Goal: Information Seeking & Learning: Compare options

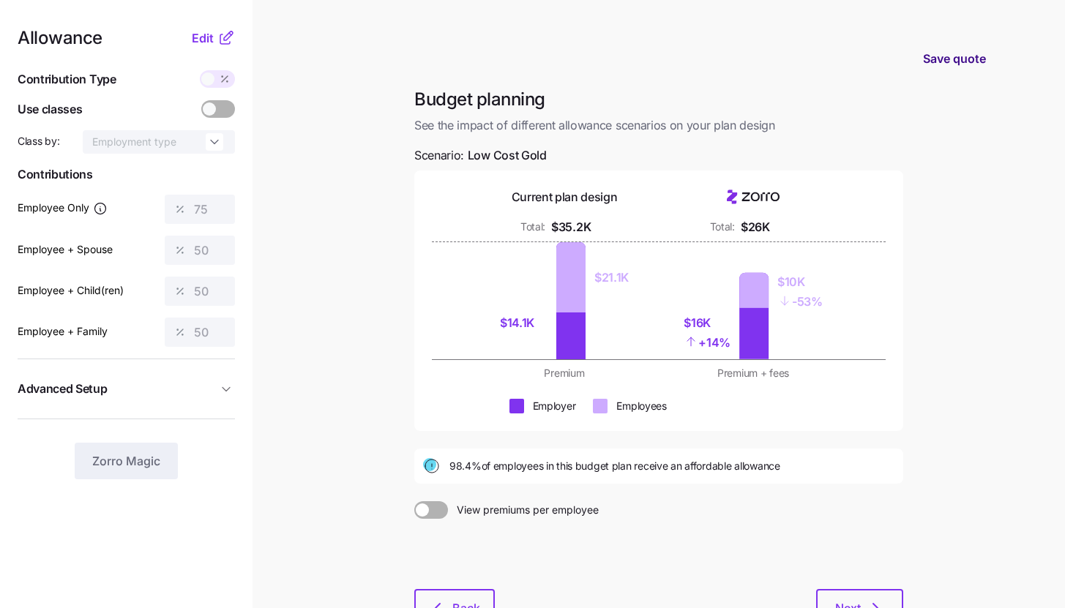
click at [932, 61] on span "Save quote" at bounding box center [954, 59] width 63 height 18
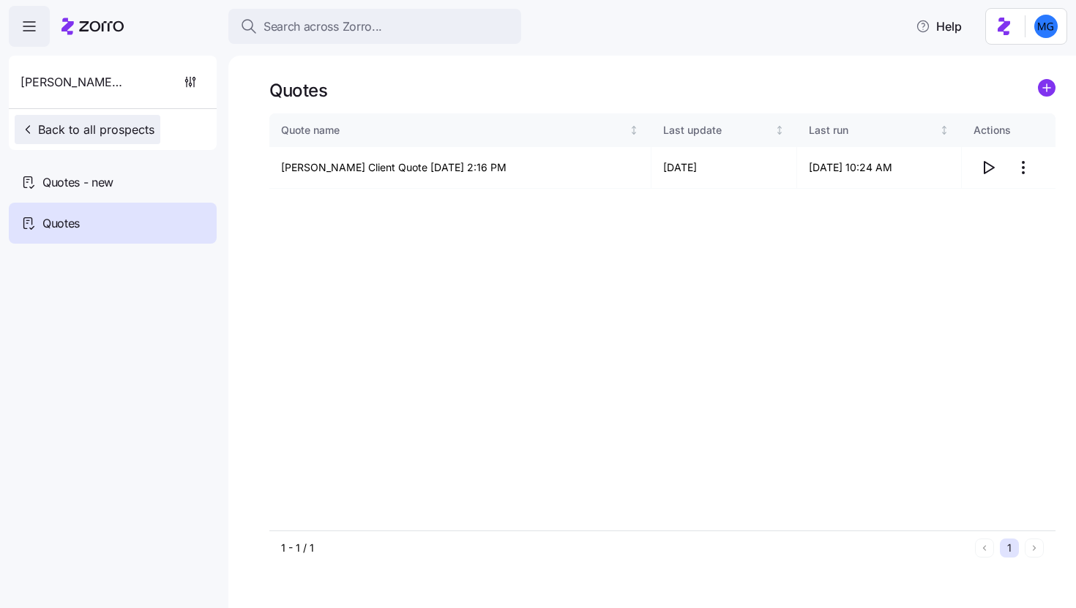
click at [123, 120] on button "Back to all prospects" at bounding box center [88, 129] width 146 height 29
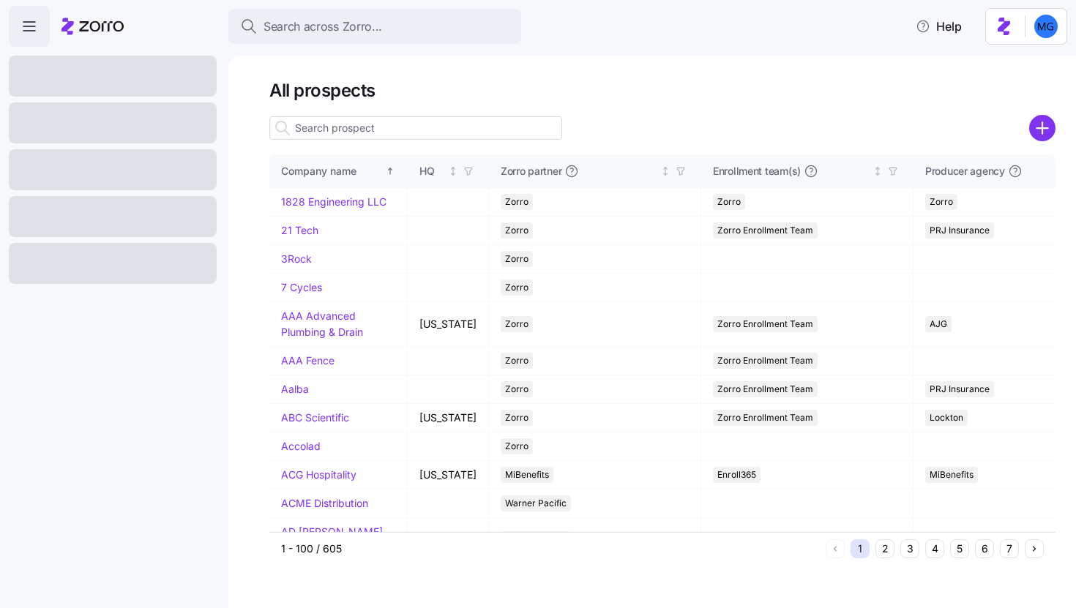
click at [449, 129] on input at bounding box center [415, 127] width 293 height 23
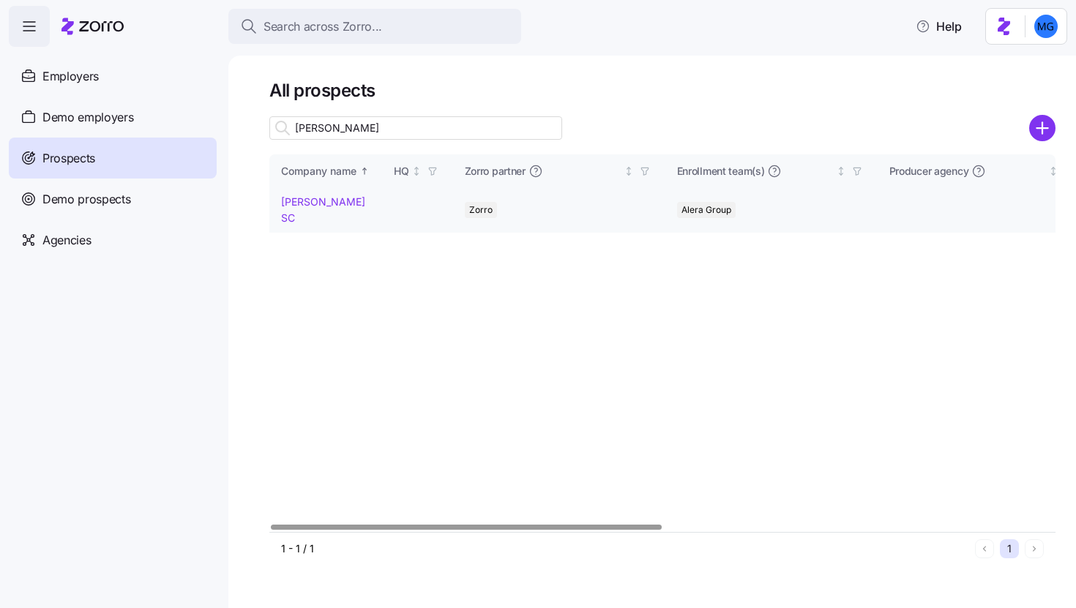
type input "bakke"
click at [344, 203] on link "Bakke Norman SC" at bounding box center [323, 209] width 84 height 29
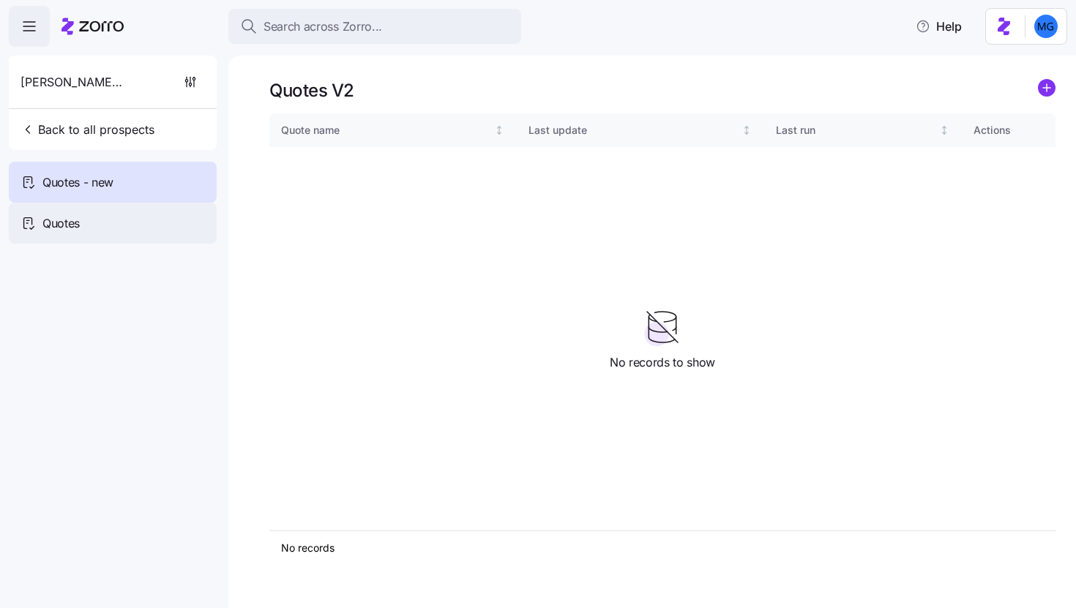
click at [122, 238] on div "Quotes" at bounding box center [113, 223] width 208 height 41
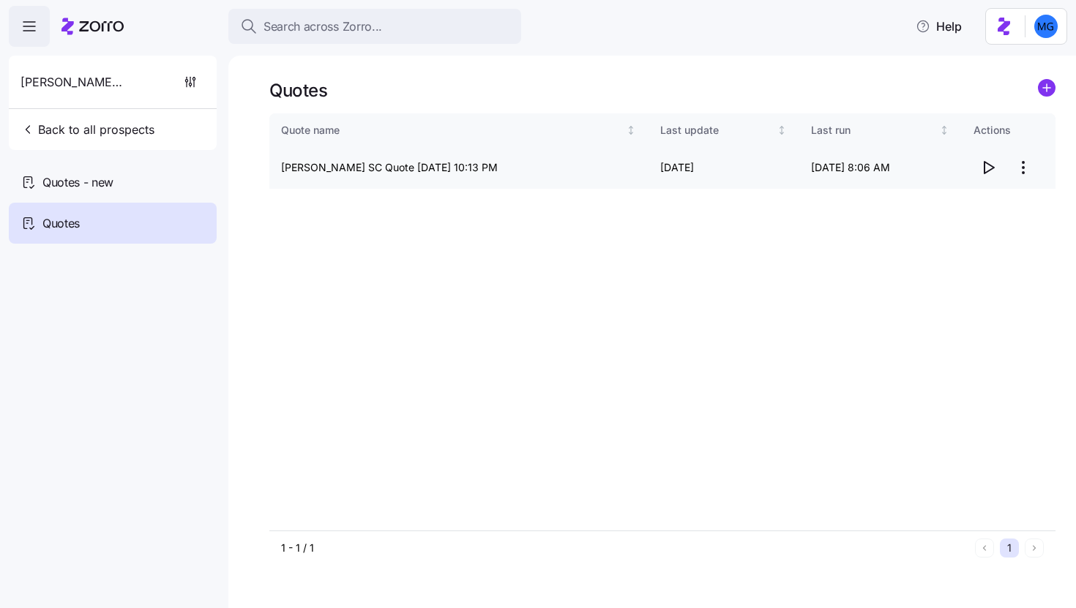
click at [987, 173] on icon "button" at bounding box center [988, 168] width 18 height 18
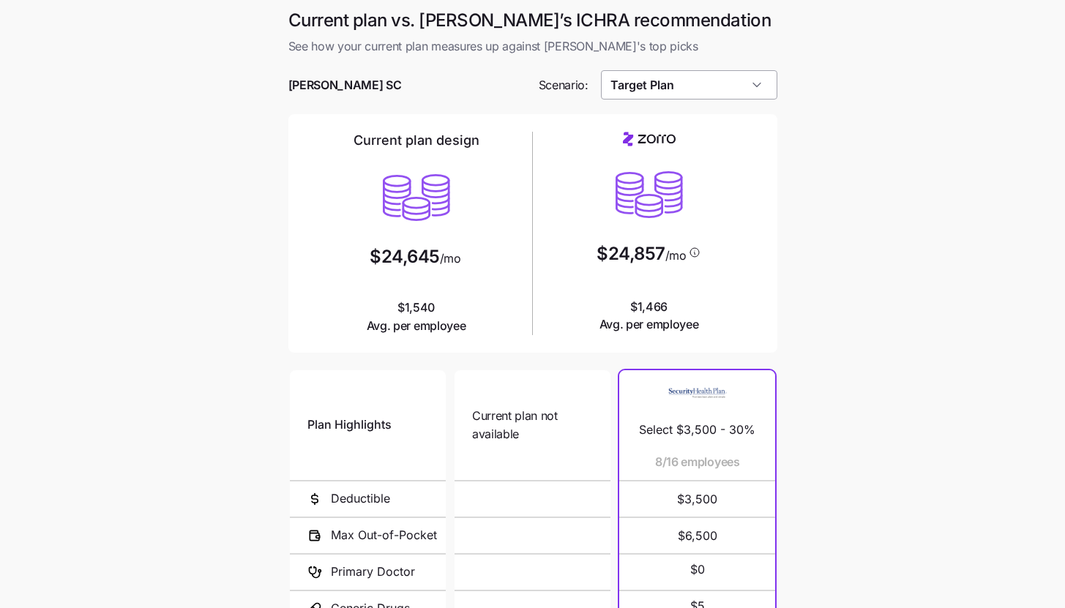
click at [754, 89] on input "Target Plan" at bounding box center [689, 84] width 176 height 29
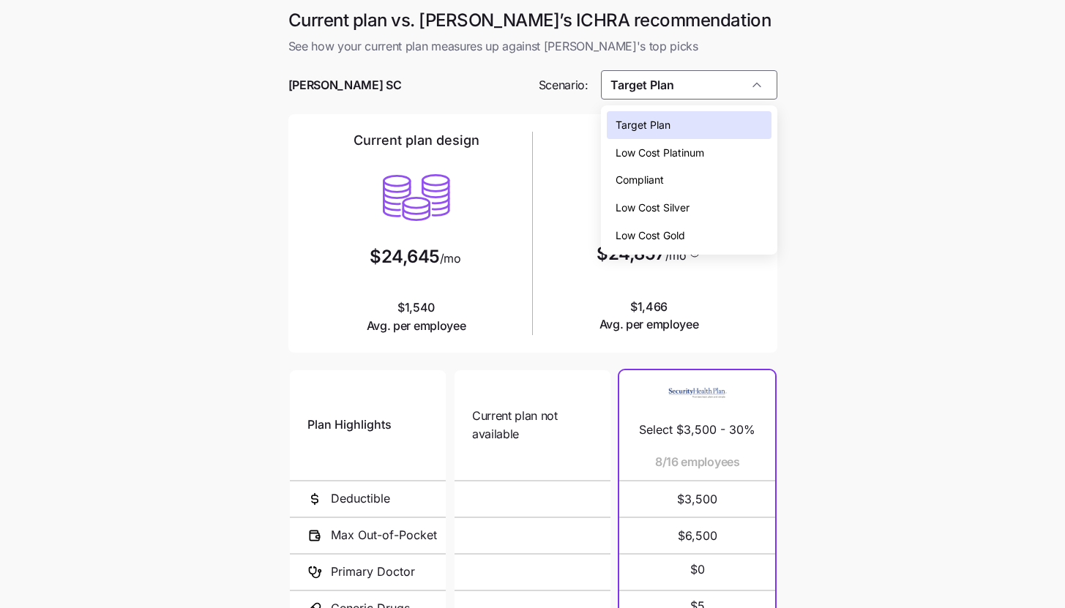
click at [755, 206] on div "Low Cost Silver" at bounding box center [689, 208] width 165 height 28
type input "Low Cost Silver"
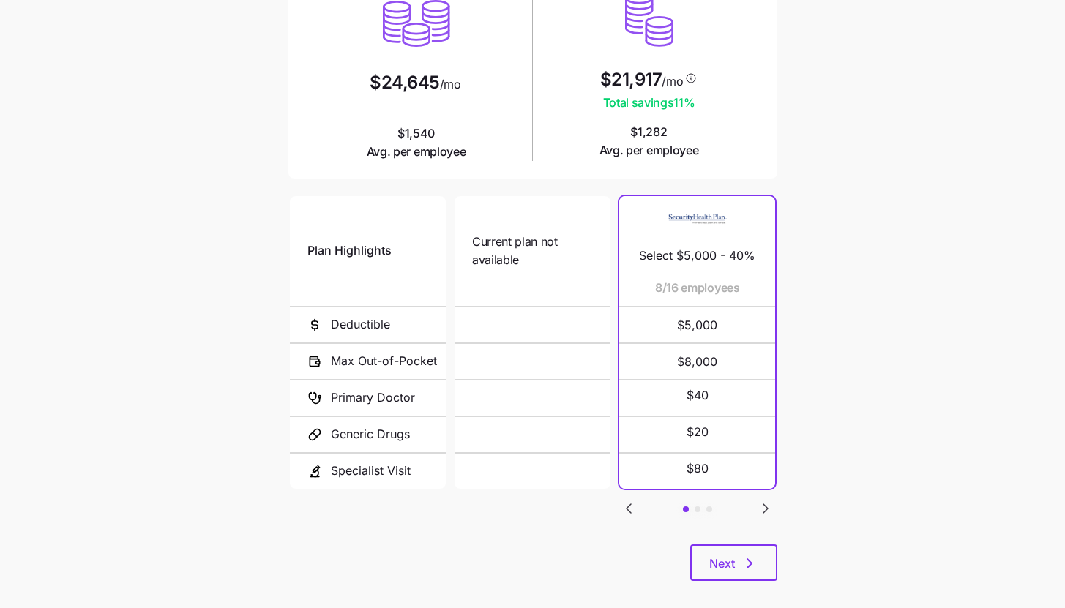
scroll to position [190, 0]
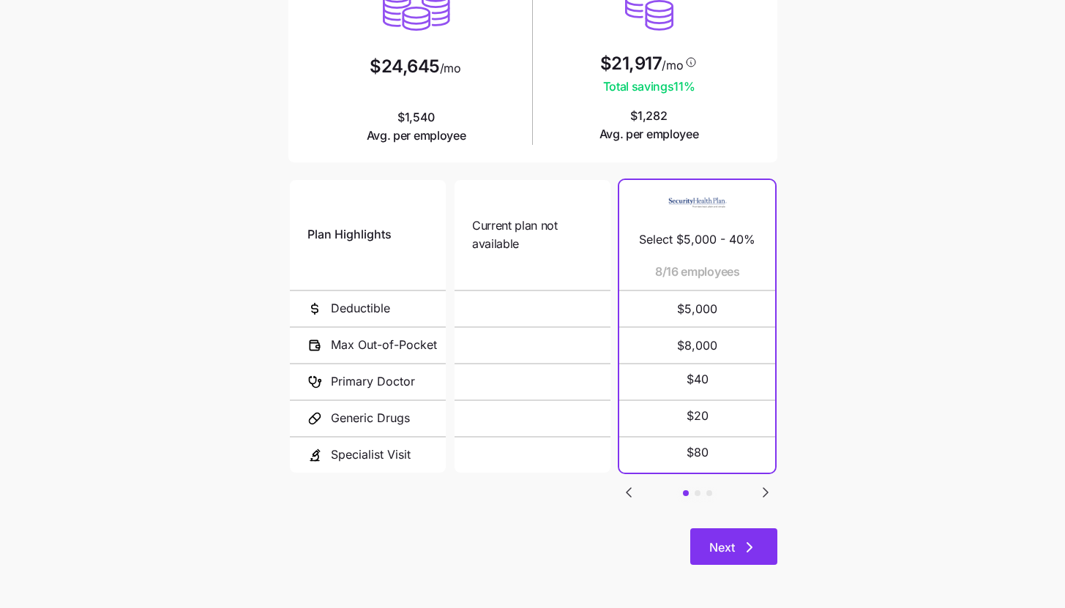
click at [751, 551] on icon "button" at bounding box center [750, 548] width 18 height 18
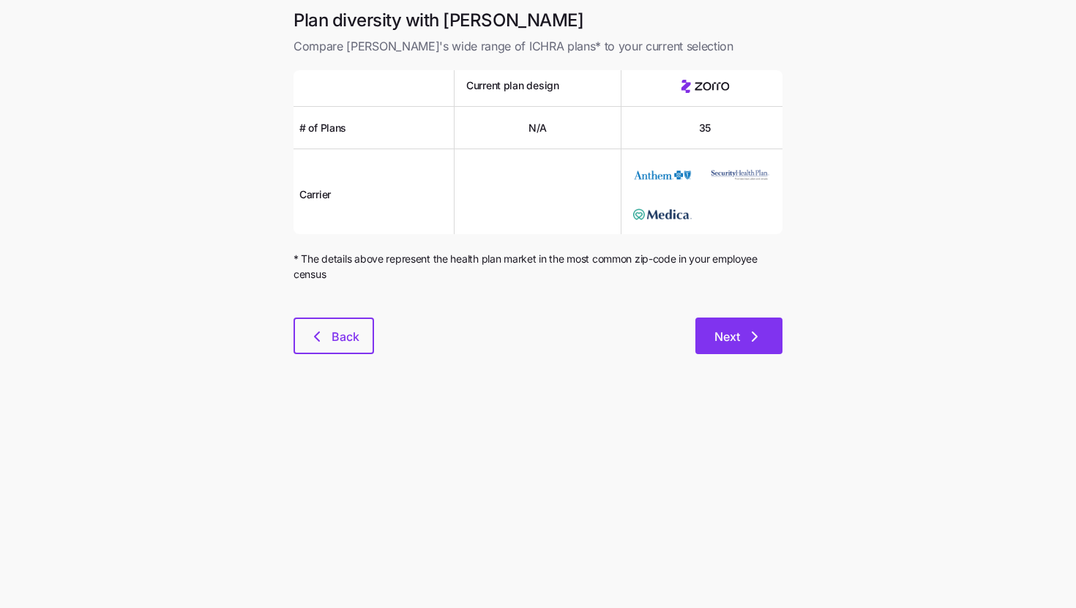
click at [752, 348] on button "Next" at bounding box center [738, 336] width 87 height 37
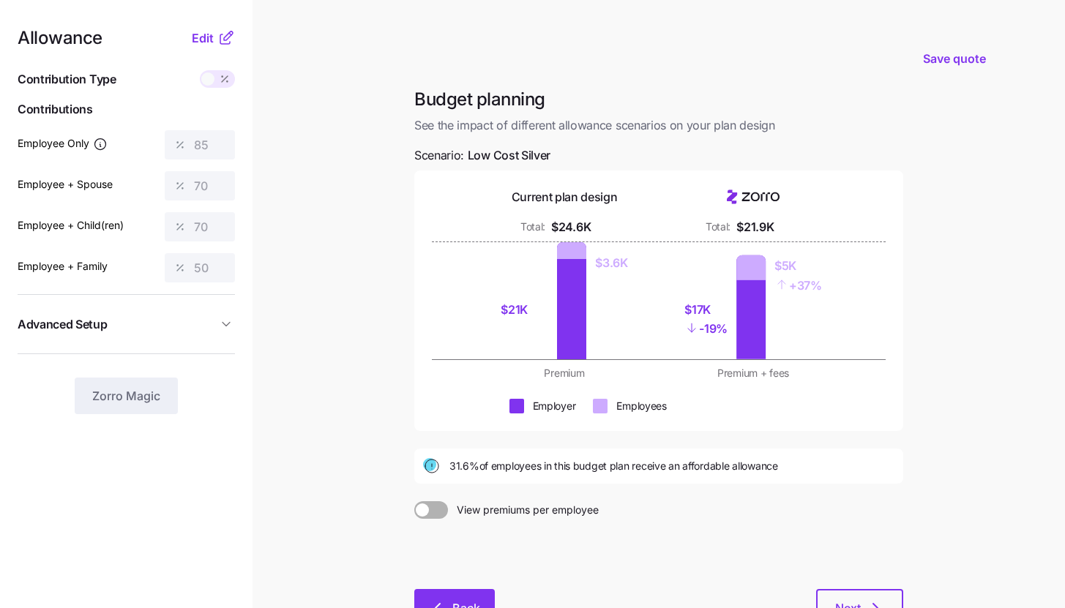
click at [449, 602] on span "Back" at bounding box center [454, 608] width 42 height 18
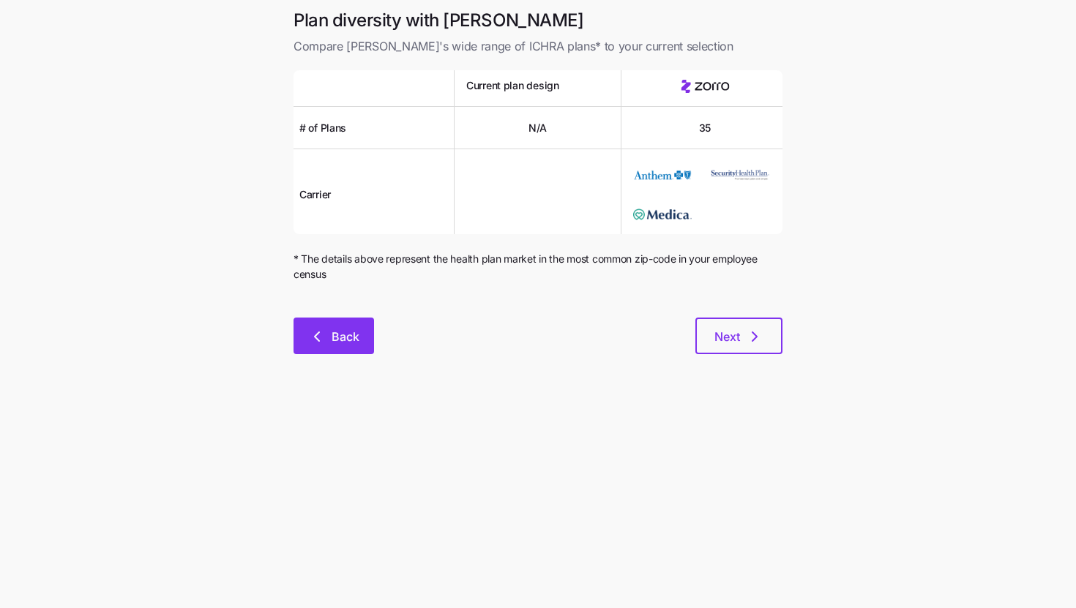
click at [350, 348] on button "Back" at bounding box center [333, 336] width 80 height 37
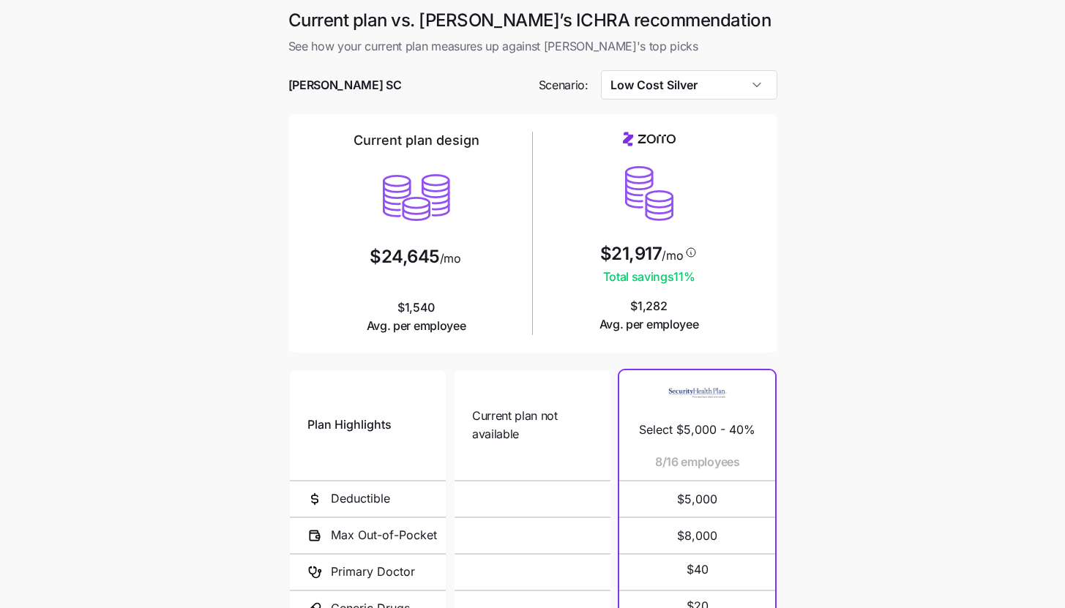
scroll to position [190, 0]
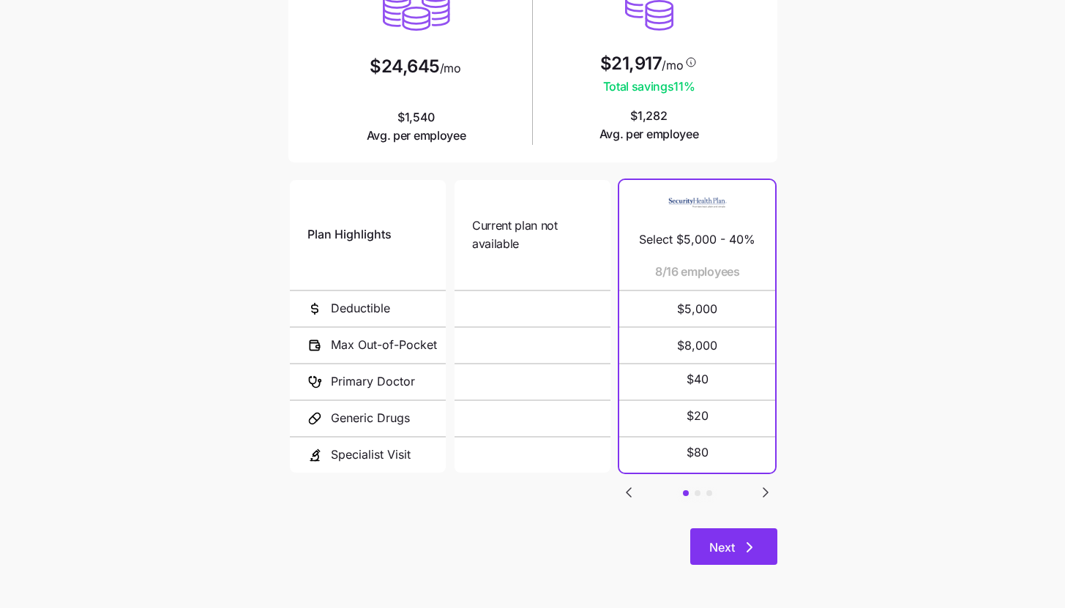
click at [746, 531] on button "Next" at bounding box center [733, 546] width 87 height 37
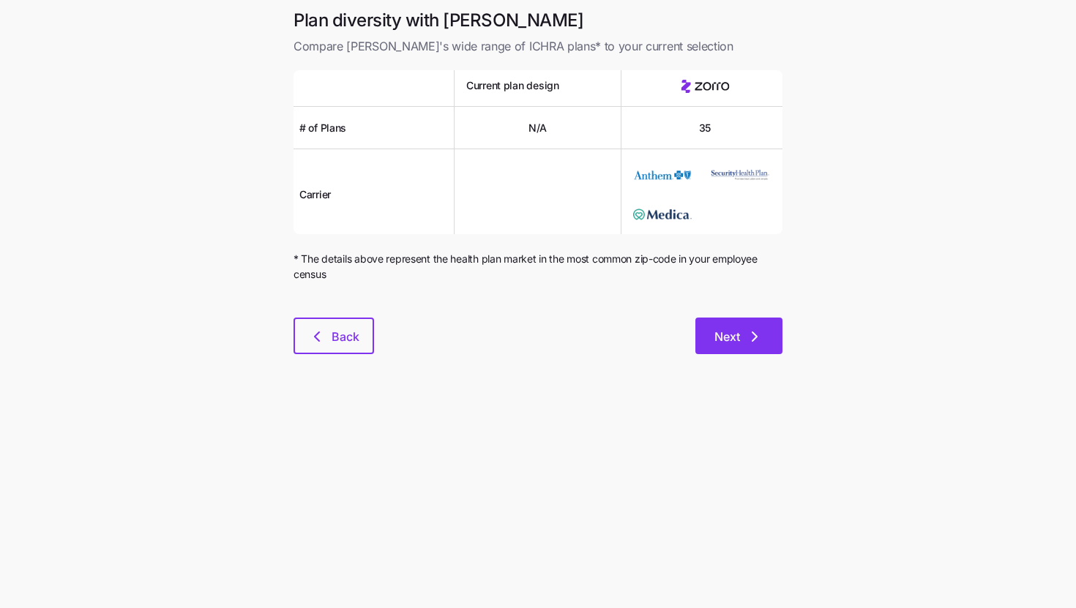
click at [748, 342] on icon "button" at bounding box center [755, 337] width 18 height 18
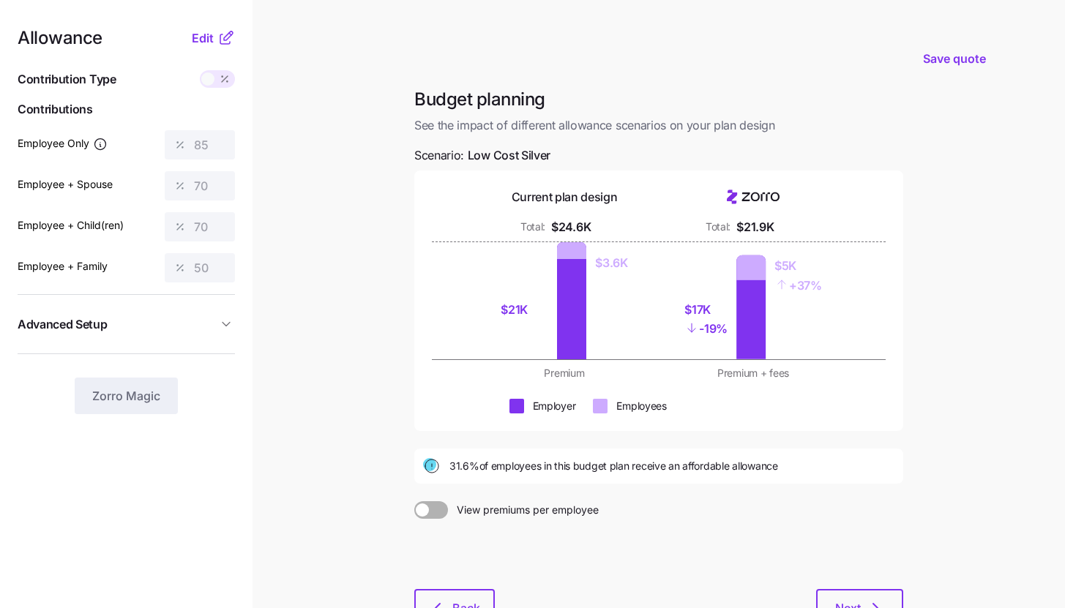
click at [345, 303] on main "Save quote Budget planning See the impact of different allowance scenarios on y…" at bounding box center [532, 359] width 1065 height 719
click at [345, 203] on main "Save quote Budget planning See the impact of different allowance scenarios on y…" at bounding box center [532, 359] width 1065 height 719
drag, startPoint x: 467, startPoint y: 155, endPoint x: 547, endPoint y: 153, distance: 80.5
click at [547, 153] on span "Low Cost Silver" at bounding box center [509, 155] width 83 height 18
click at [565, 153] on div "Budget planning See the impact of different allowance scenarios on your plan de…" at bounding box center [658, 365] width 512 height 555
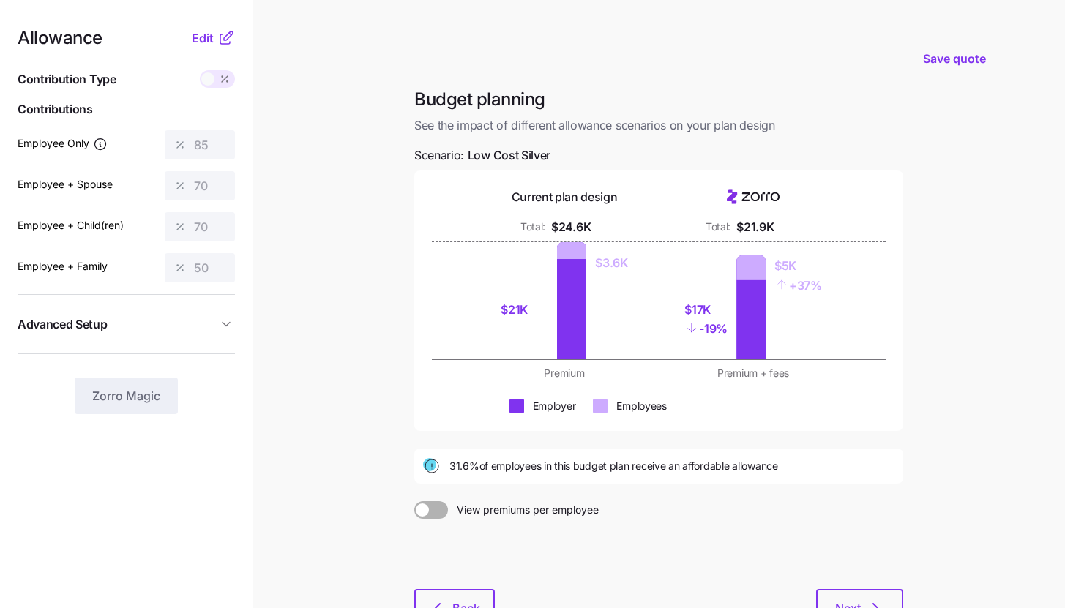
click at [225, 37] on icon at bounding box center [228, 35] width 9 height 9
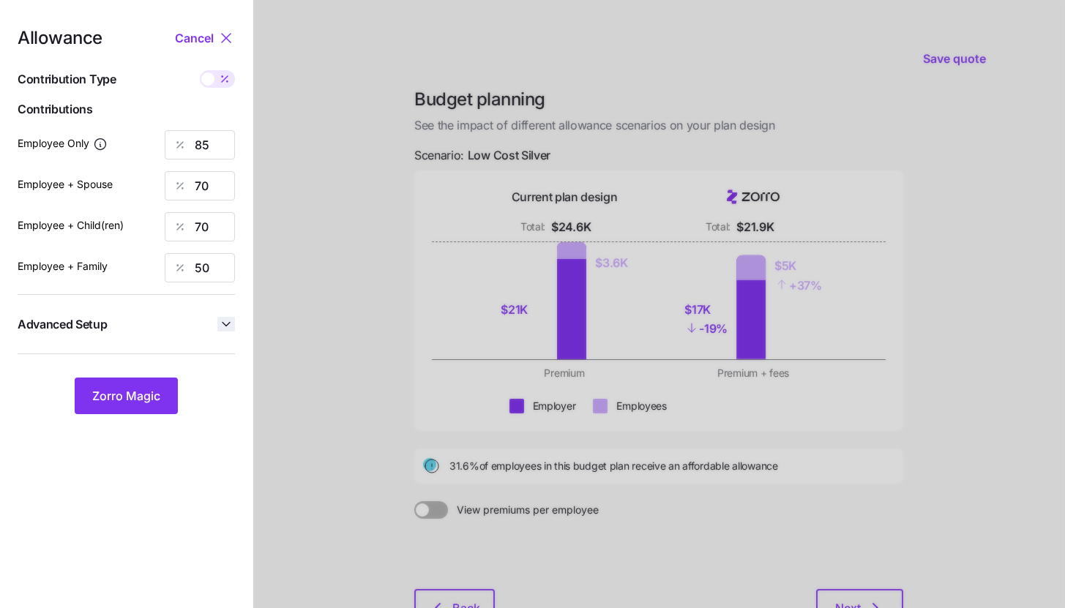
click at [227, 323] on icon "button" at bounding box center [226, 324] width 15 height 15
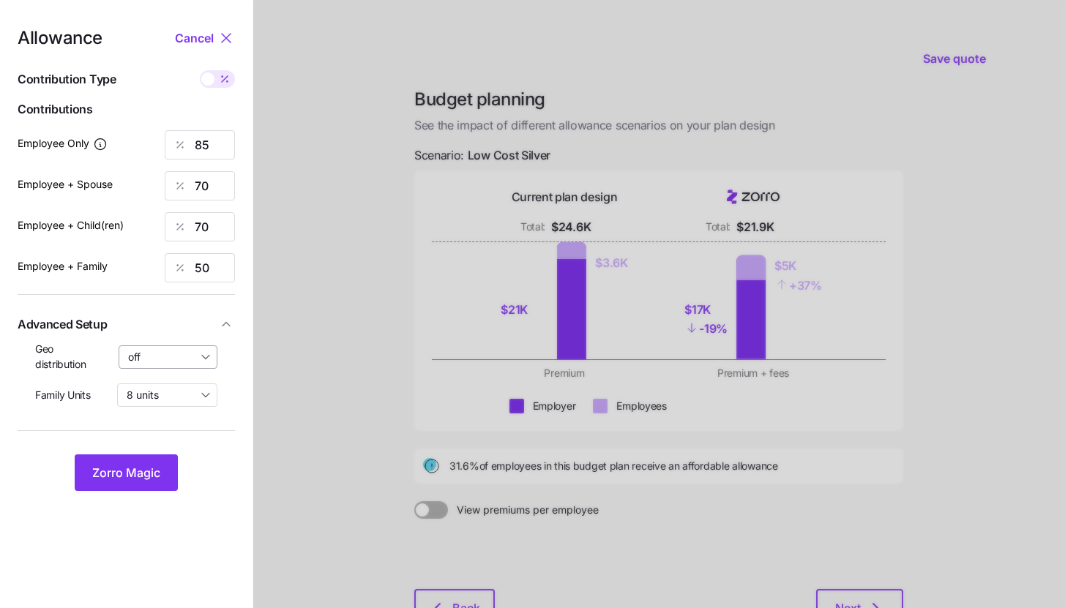
click at [203, 354] on input "off" at bounding box center [169, 356] width 100 height 23
click at [191, 440] on div "By state (1)" at bounding box center [168, 442] width 86 height 25
type input "By state (1)"
click at [211, 149] on input "85" at bounding box center [200, 144] width 70 height 29
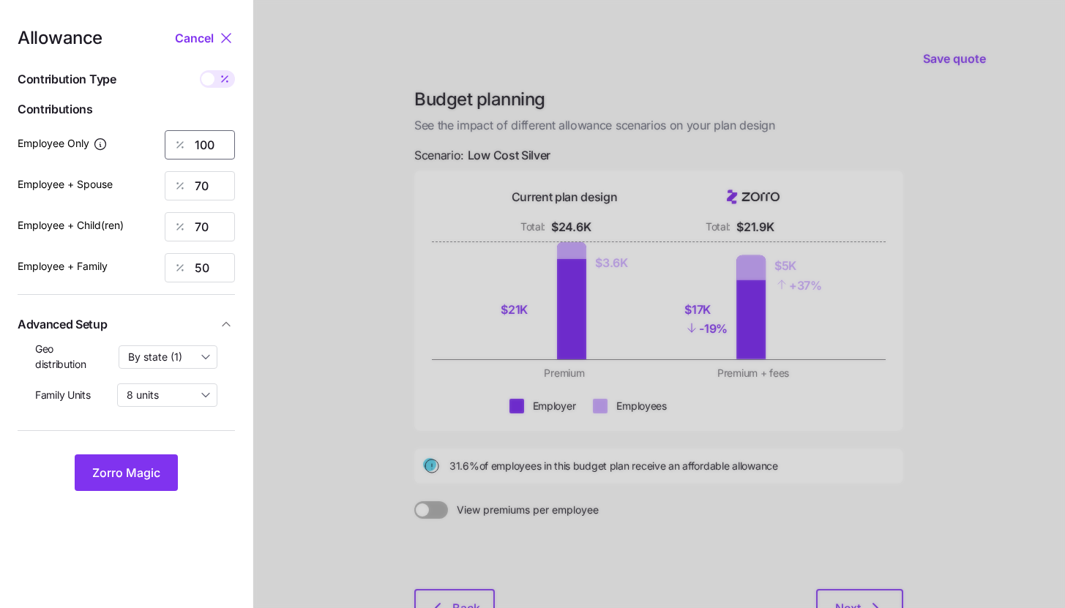
type input "100"
click at [154, 465] on span "Zorro Magic" at bounding box center [126, 473] width 68 height 18
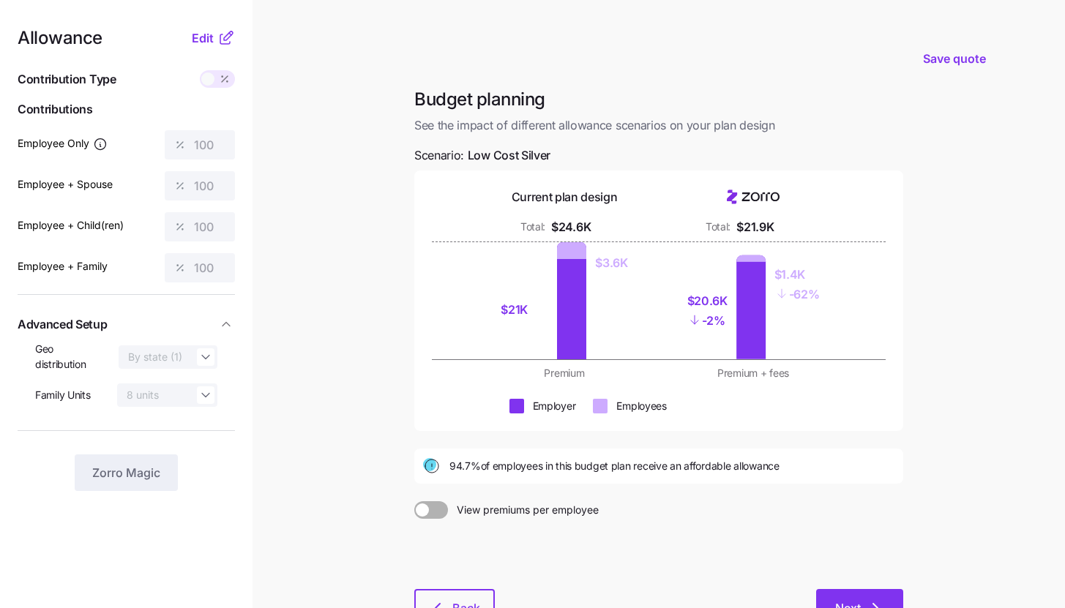
click at [866, 598] on button "Next" at bounding box center [859, 607] width 87 height 37
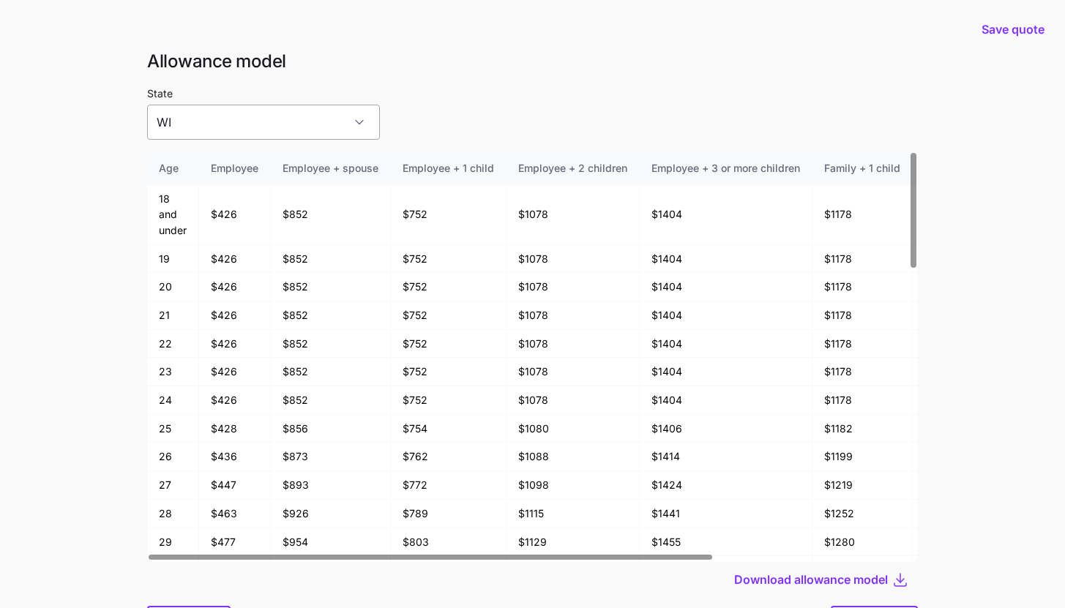
click at [261, 130] on input "WI" at bounding box center [263, 122] width 233 height 35
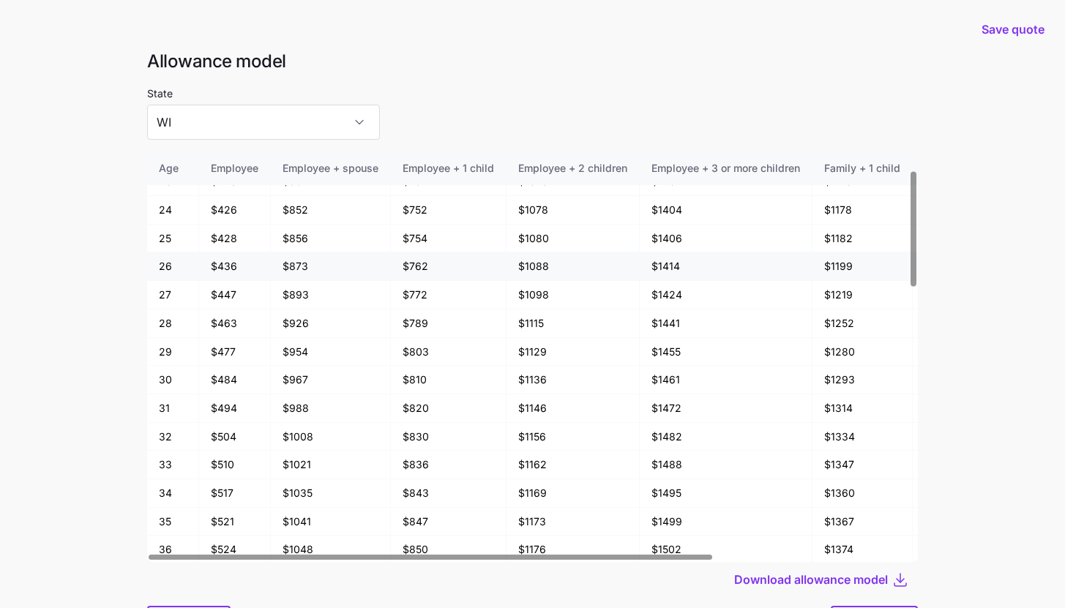
scroll to position [291, 0]
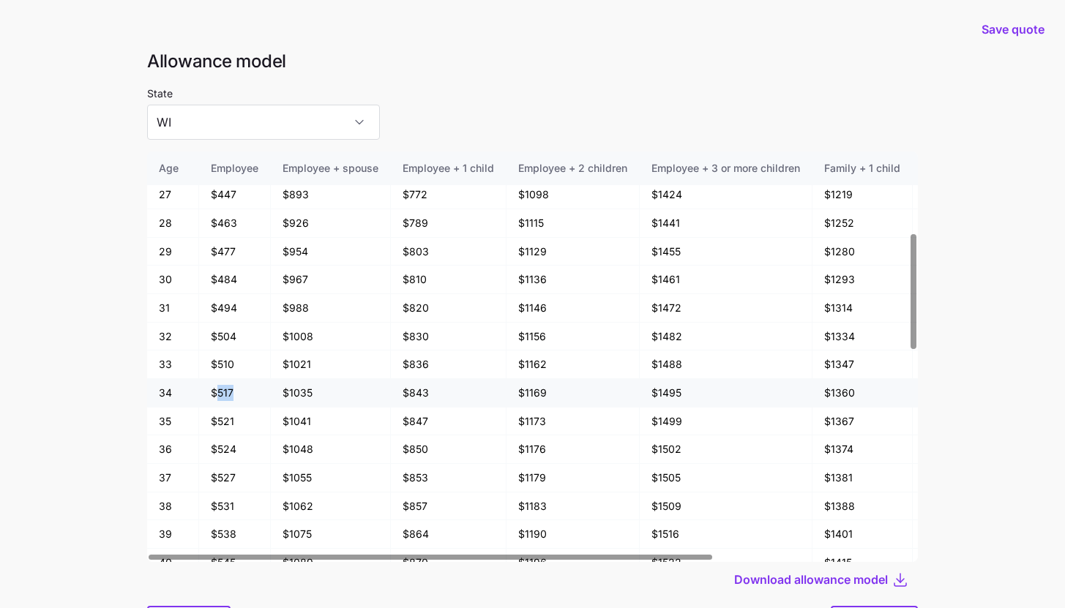
drag, startPoint x: 217, startPoint y: 394, endPoint x: 233, endPoint y: 394, distance: 15.4
click at [233, 394] on td "$517" at bounding box center [235, 393] width 72 height 29
drag, startPoint x: 517, startPoint y: 389, endPoint x: 555, endPoint y: 392, distance: 37.4
click at [555, 392] on td "$1169" at bounding box center [572, 393] width 133 height 29
drag, startPoint x: 411, startPoint y: 392, endPoint x: 435, endPoint y: 393, distance: 24.9
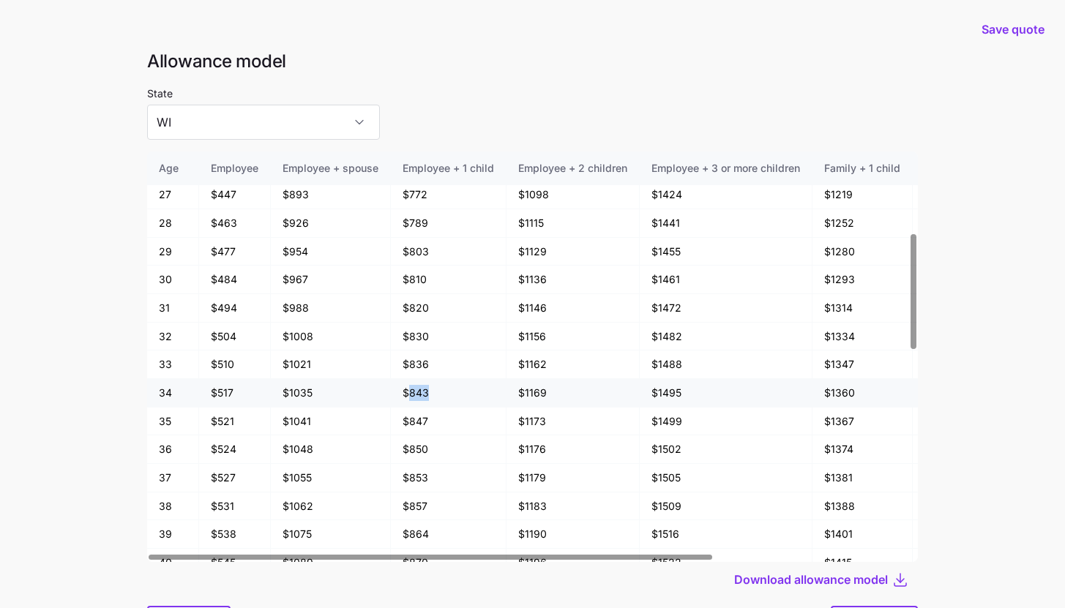
click at [435, 393] on td "$843" at bounding box center [449, 393] width 116 height 29
drag, startPoint x: 527, startPoint y: 392, endPoint x: 544, endPoint y: 392, distance: 16.8
click at [544, 392] on td "$1169" at bounding box center [572, 393] width 133 height 29
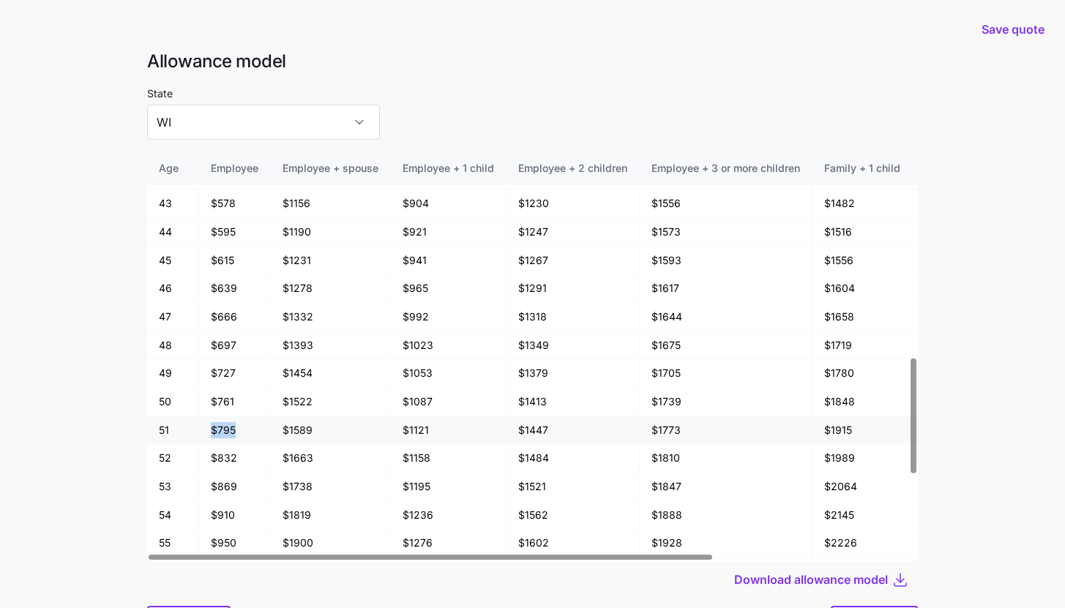
drag, startPoint x: 213, startPoint y: 430, endPoint x: 240, endPoint y: 432, distance: 27.1
click at [240, 432] on td "$795" at bounding box center [235, 430] width 72 height 29
click at [102, 418] on main "Save quote Allowance model State WI Age Employee Employee + spouse Employee + 1…" at bounding box center [532, 343] width 1065 height 686
drag, startPoint x: 214, startPoint y: 346, endPoint x: 240, endPoint y: 346, distance: 26.3
click at [240, 346] on td "$697" at bounding box center [235, 345] width 72 height 29
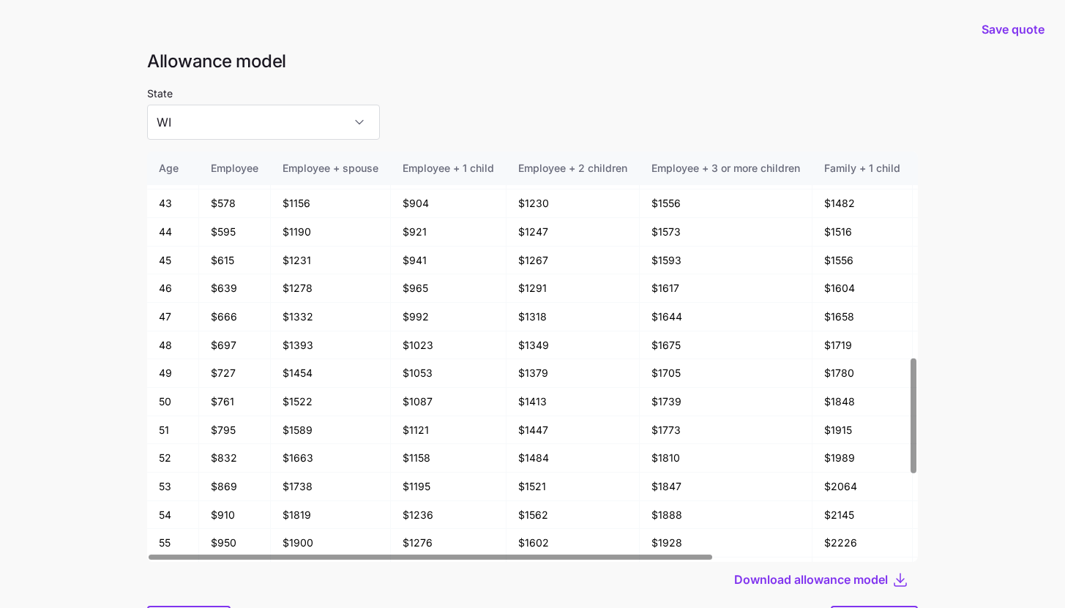
click at [105, 345] on main "Save quote Allowance model State WI Age Employee Employee + spouse Employee + 1…" at bounding box center [532, 343] width 1065 height 686
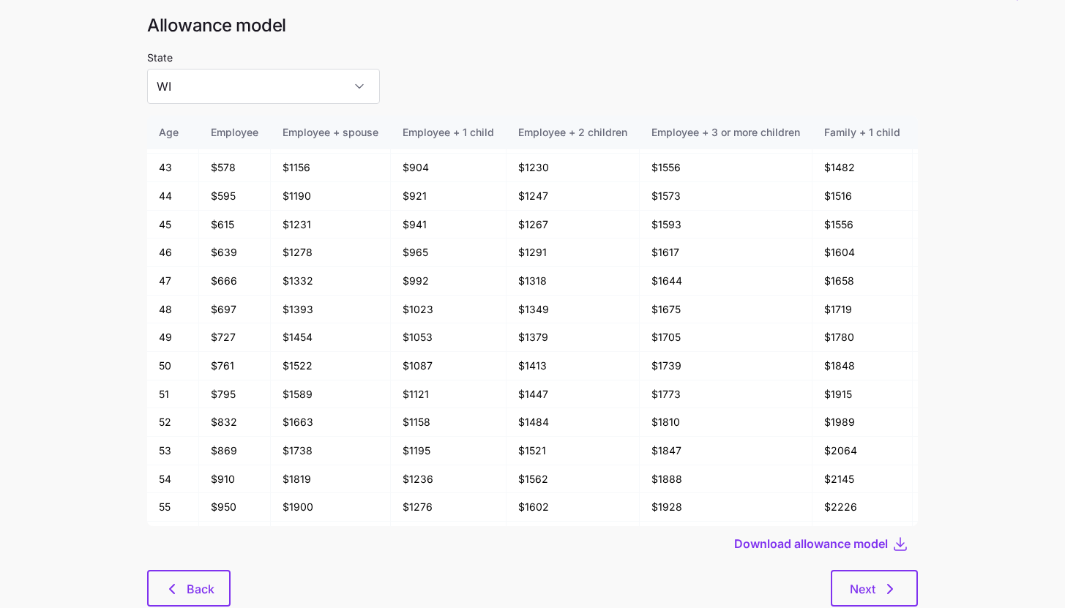
scroll to position [78, 0]
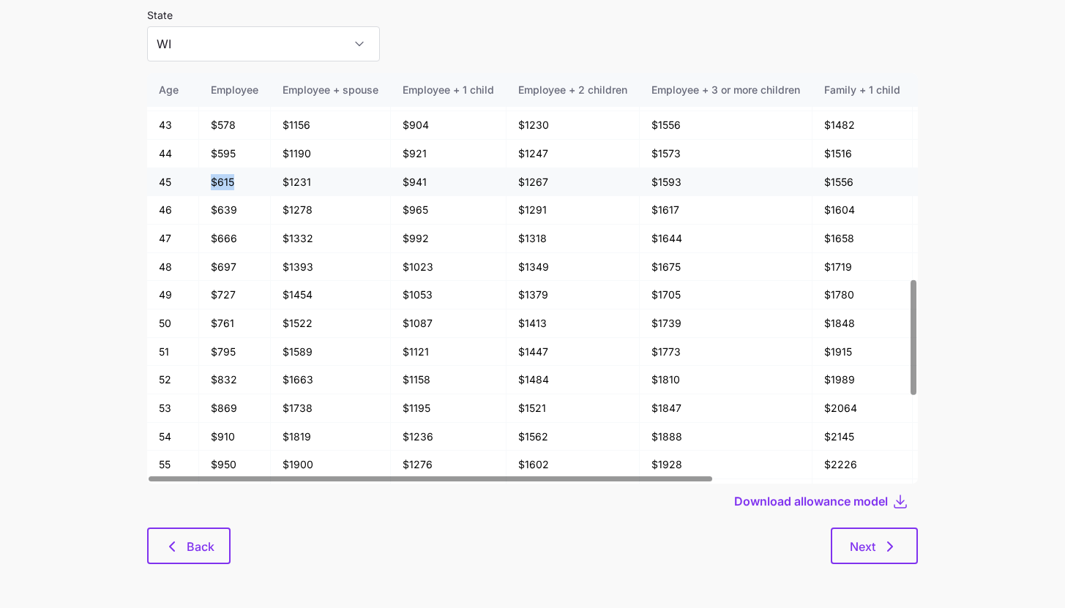
drag, startPoint x: 225, startPoint y: 181, endPoint x: 233, endPoint y: 181, distance: 8.8
click at [233, 181] on td "$615" at bounding box center [235, 182] width 72 height 29
click at [540, 514] on div "Download allowance model" at bounding box center [532, 501] width 771 height 35
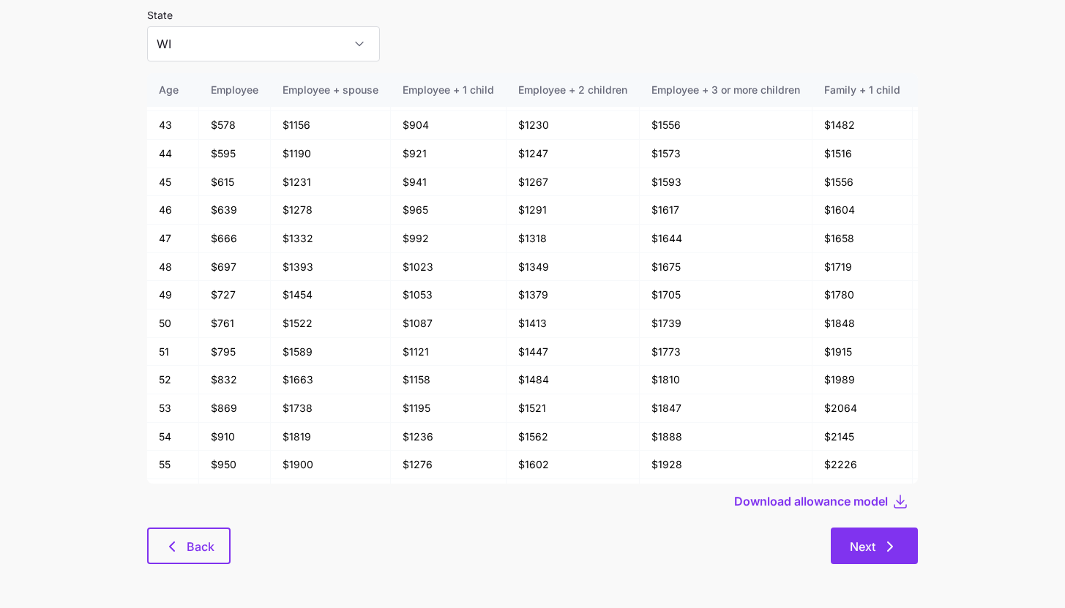
click at [859, 560] on button "Next" at bounding box center [874, 546] width 87 height 37
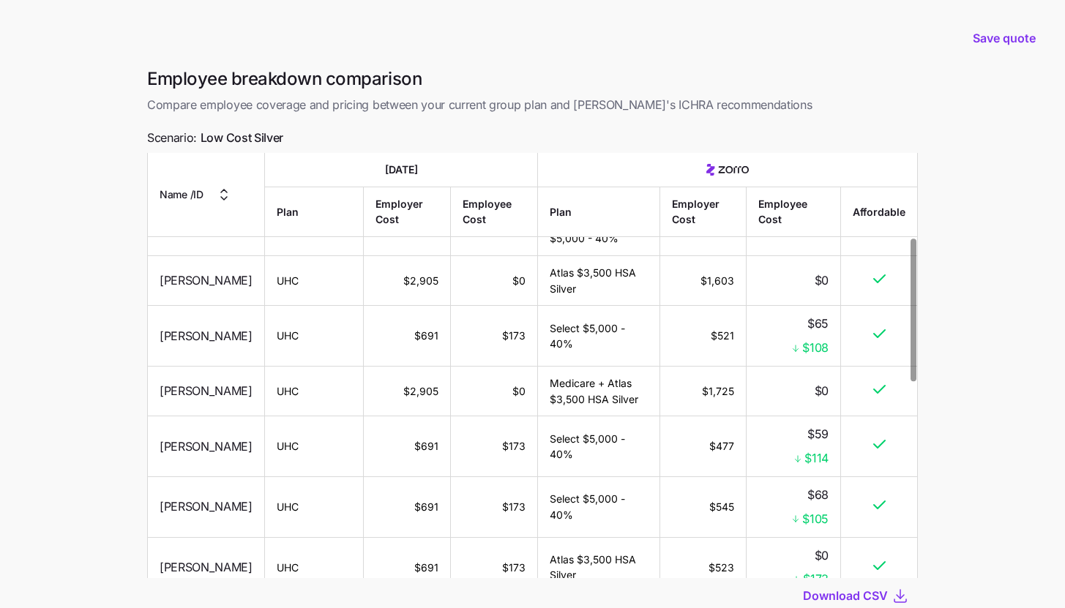
scroll to position [252, 0]
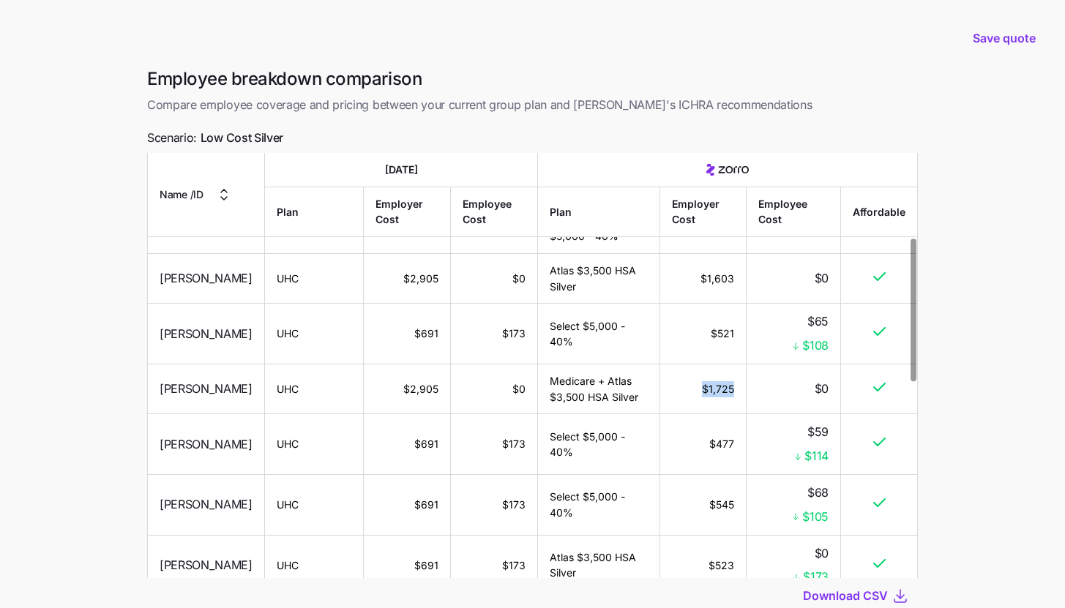
drag, startPoint x: 702, startPoint y: 386, endPoint x: 730, endPoint y: 394, distance: 28.8
click at [736, 387] on td "$1,725" at bounding box center [703, 389] width 87 height 50
click at [714, 404] on td "$1,725" at bounding box center [703, 389] width 87 height 50
drag, startPoint x: 546, startPoint y: 380, endPoint x: 596, endPoint y: 379, distance: 49.8
click at [596, 379] on td "Medicare + Atlas $3,500 HSA Silver" at bounding box center [598, 389] width 121 height 50
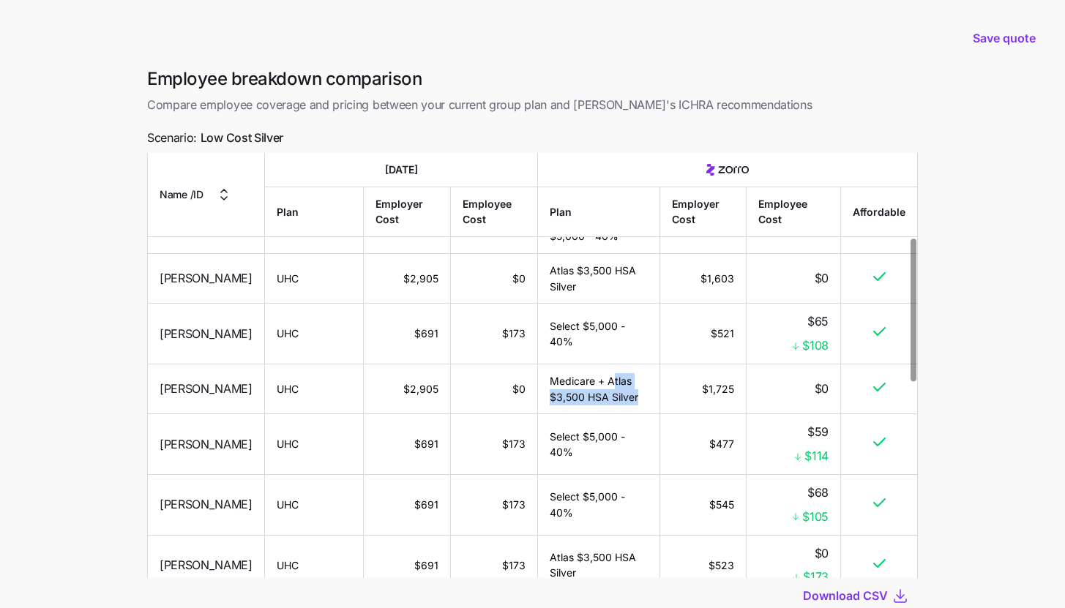
drag, startPoint x: 607, startPoint y: 379, endPoint x: 632, endPoint y: 397, distance: 30.5
click at [632, 397] on td "Medicare + Atlas $3,500 HSA Silver" at bounding box center [598, 389] width 121 height 50
click at [638, 399] on td "Medicare + Atlas $3,500 HSA Silver" at bounding box center [598, 389] width 121 height 50
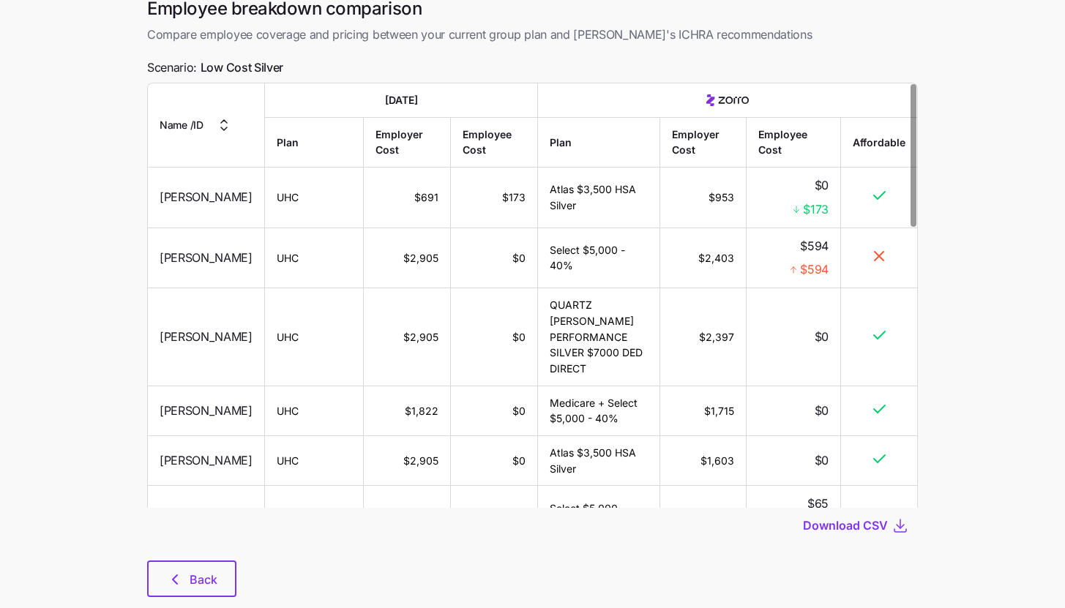
scroll to position [103, 0]
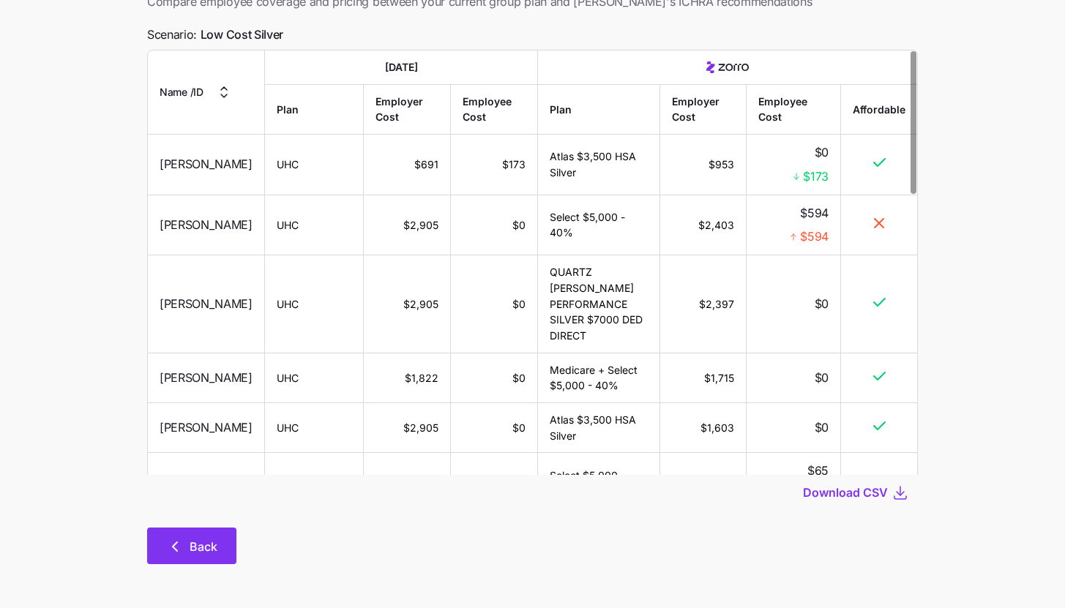
click at [175, 538] on icon "button" at bounding box center [175, 547] width 18 height 18
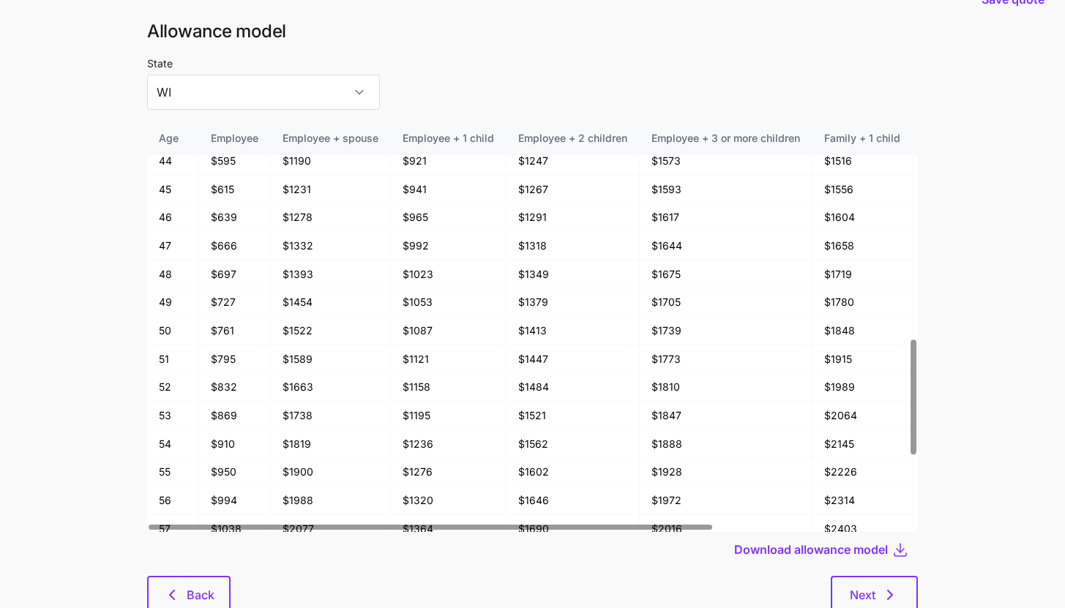
scroll to position [78, 0]
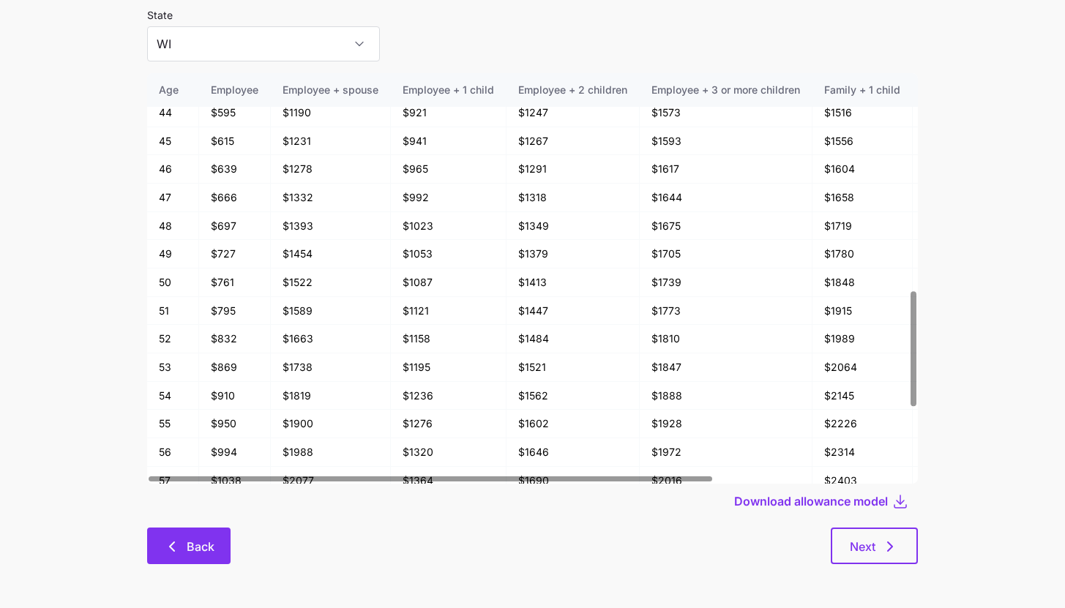
click at [173, 544] on icon "button" at bounding box center [172, 546] width 4 height 9
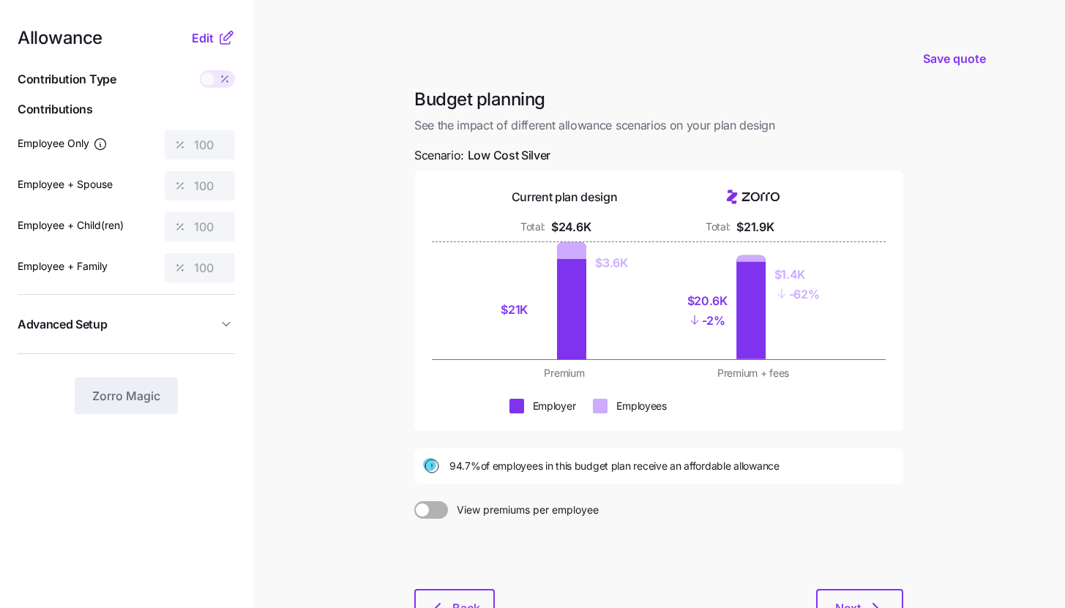
click at [374, 220] on main "Save quote Budget planning See the impact of different allowance scenarios on y…" at bounding box center [532, 359] width 1065 height 719
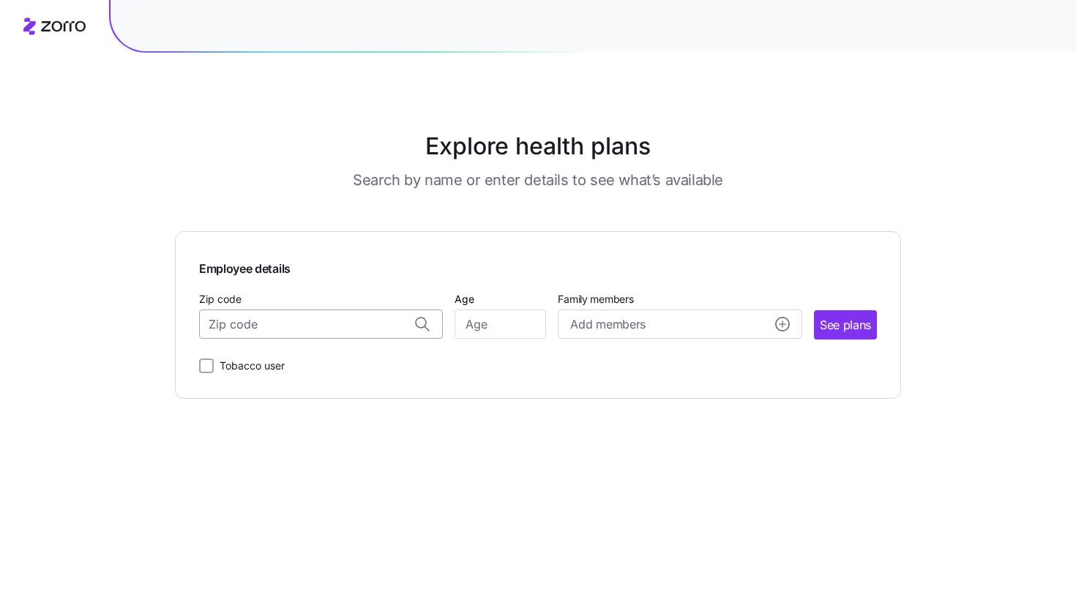
click at [334, 312] on input "Zip code" at bounding box center [321, 324] width 244 height 29
click at [362, 394] on span "54017, [GEOGRAPHIC_DATA], [GEOGRAPHIC_DATA]" at bounding box center [318, 393] width 205 height 18
type input "54017, [GEOGRAPHIC_DATA], [GEOGRAPHIC_DATA]"
click at [493, 325] on input "Age" at bounding box center [499, 324] width 91 height 29
type input "35"
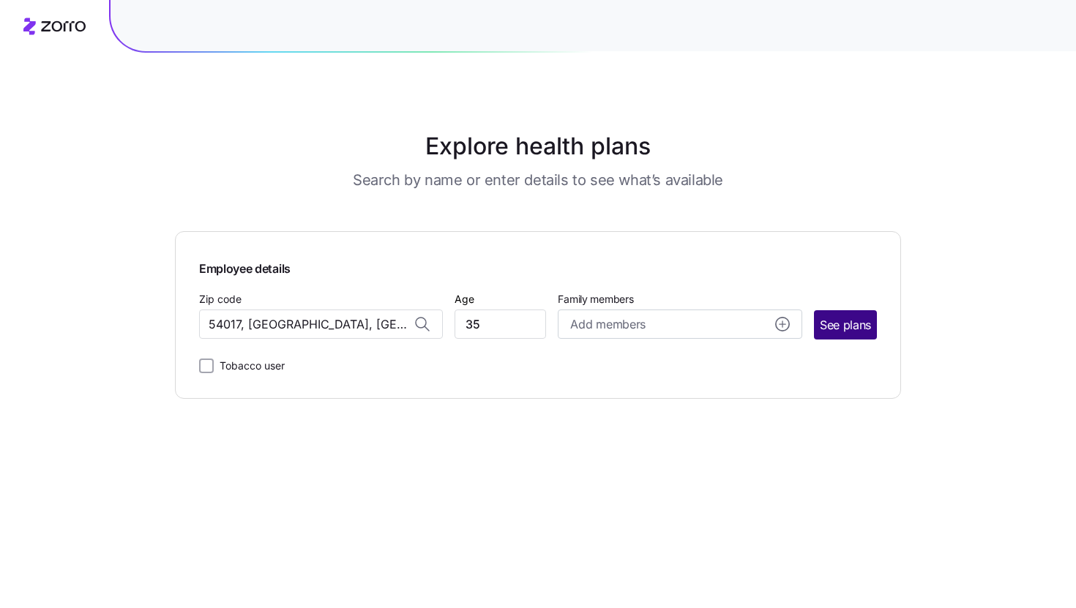
click at [844, 320] on span "See plans" at bounding box center [845, 325] width 51 height 18
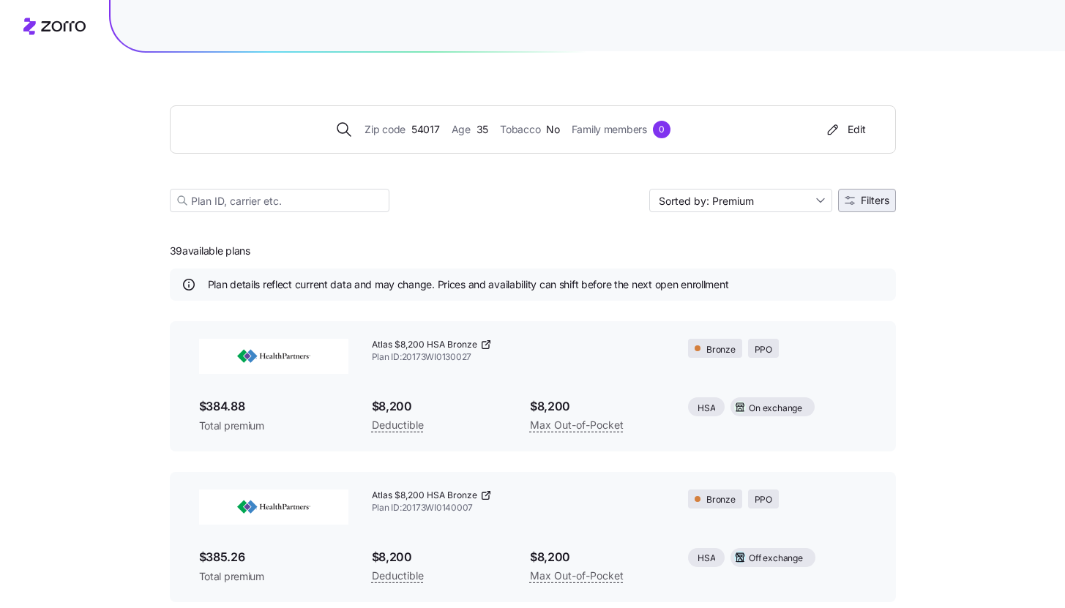
click at [856, 198] on span "Filters" at bounding box center [866, 200] width 45 height 10
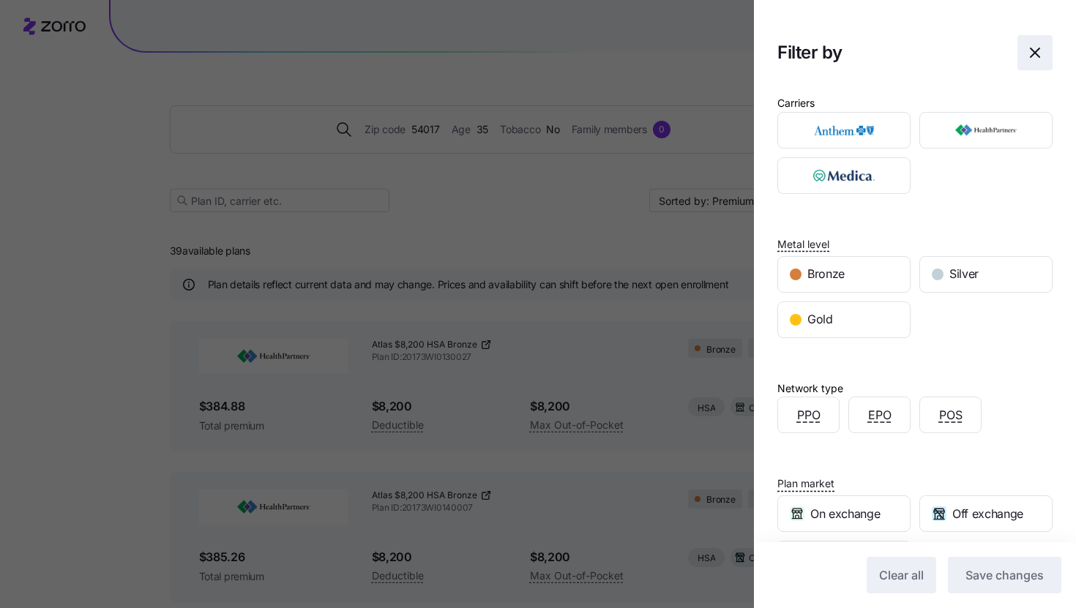
click at [1031, 51] on icon "button" at bounding box center [1035, 53] width 18 height 18
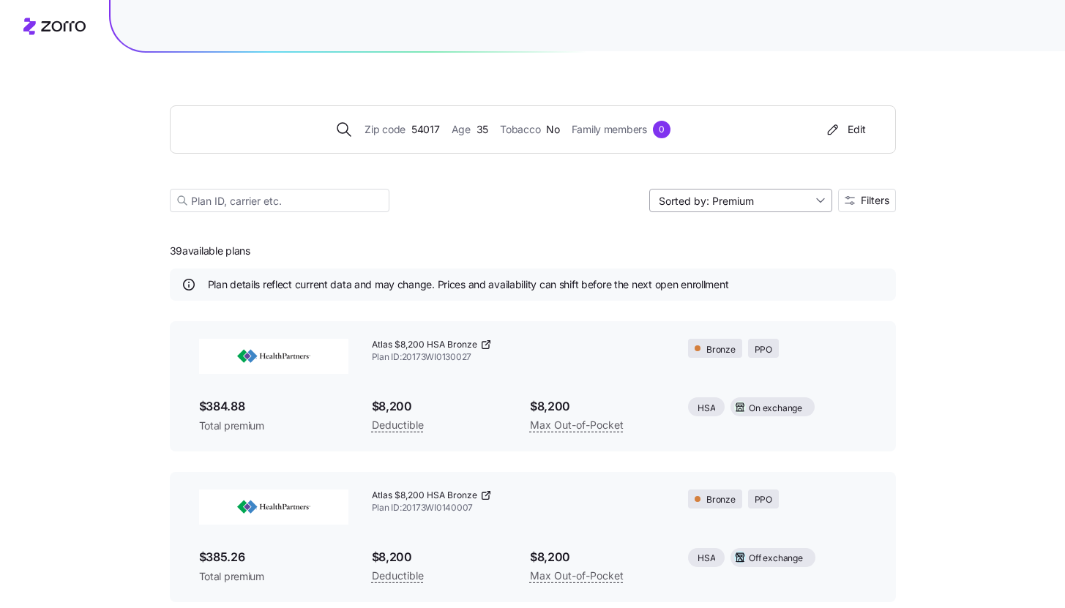
click at [735, 206] on input "Sorted by: Premium" at bounding box center [740, 200] width 183 height 23
click at [727, 250] on div "Deductible" at bounding box center [738, 257] width 171 height 22
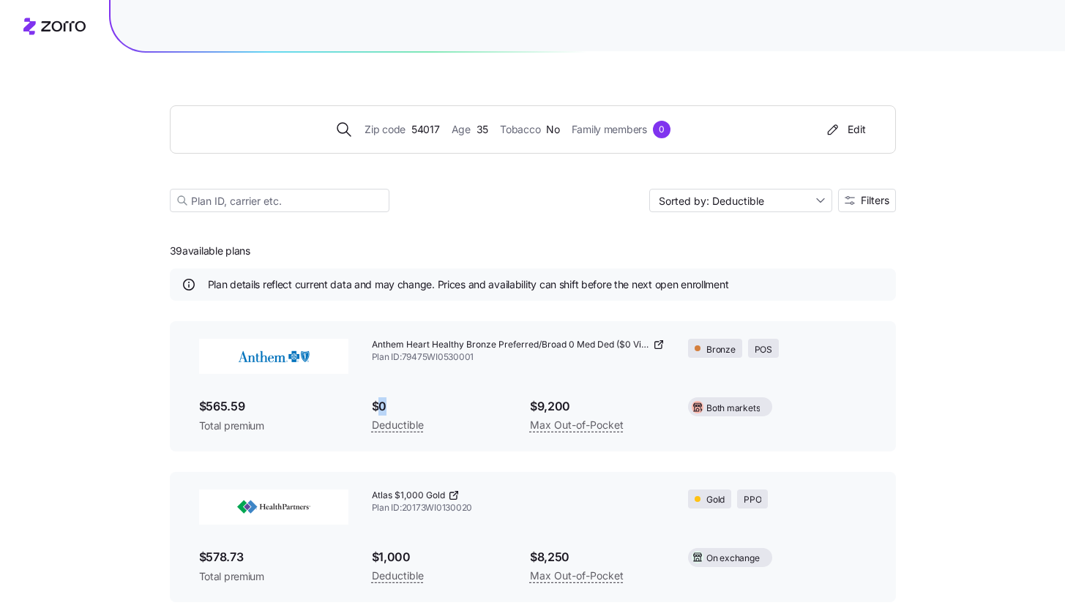
drag, startPoint x: 375, startPoint y: 404, endPoint x: 408, endPoint y: 405, distance: 32.2
click at [408, 405] on span "$0" at bounding box center [439, 406] width 135 height 18
click at [525, 399] on div "$9,200 Max Out-of-Pocket" at bounding box center [597, 416] width 158 height 60
click at [752, 205] on input "Sorted by: Deductible" at bounding box center [740, 200] width 183 height 23
click at [770, 285] on div "Max out of pocket" at bounding box center [738, 278] width 171 height 22
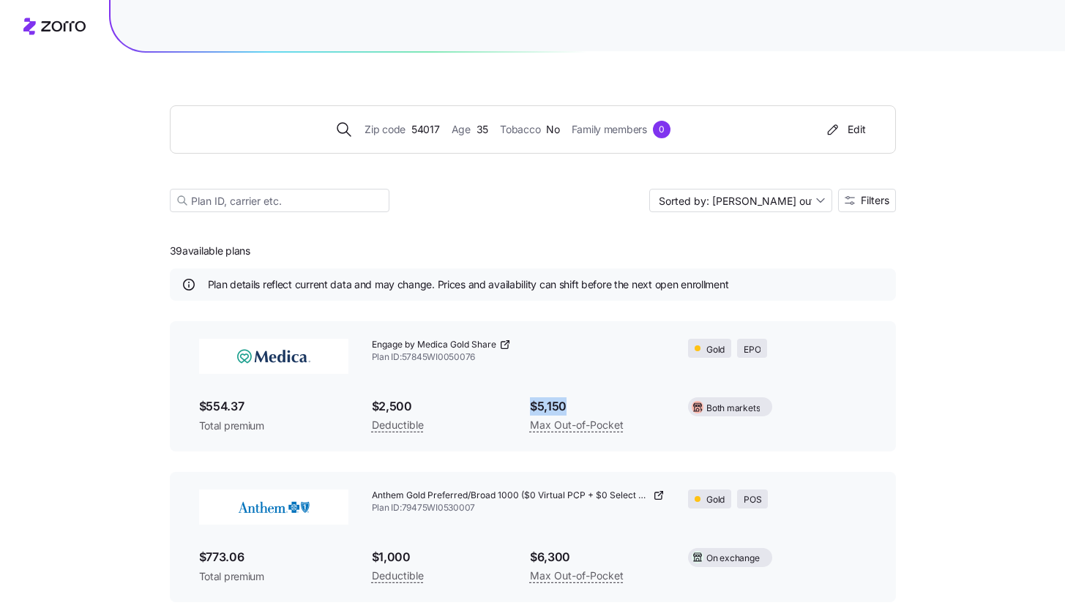
drag, startPoint x: 531, startPoint y: 409, endPoint x: 571, endPoint y: 408, distance: 40.3
click at [571, 408] on span "$5,150" at bounding box center [597, 406] width 135 height 18
click at [736, 202] on input "Sorted by: [PERSON_NAME] out of pocket" at bounding box center [740, 200] width 183 height 23
click at [719, 239] on div "Premium" at bounding box center [738, 235] width 171 height 22
type input "Sorted by: Premium"
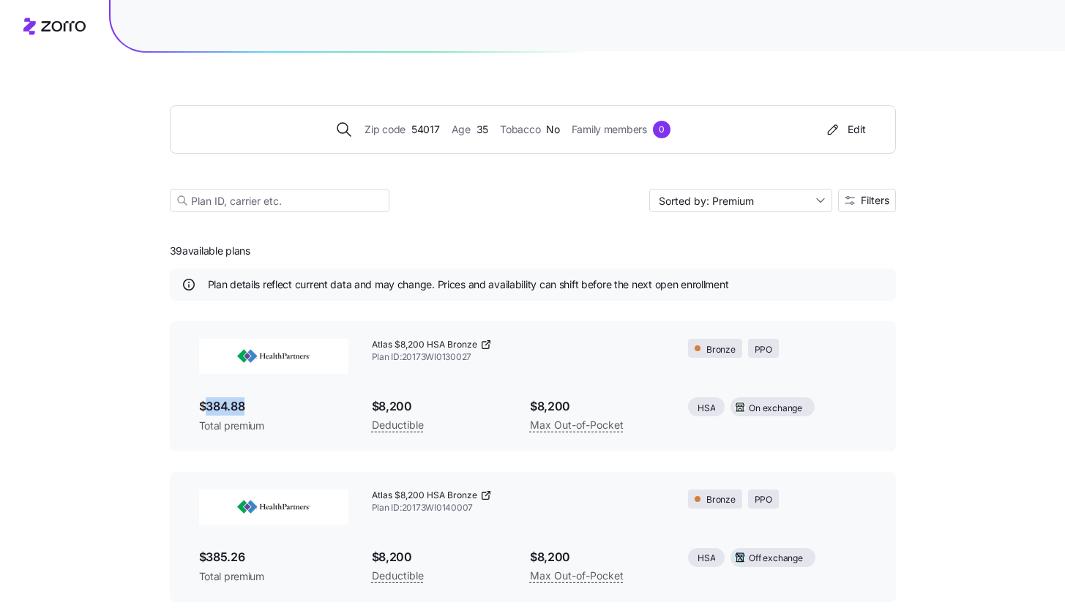
drag, startPoint x: 203, startPoint y: 406, endPoint x: 271, endPoint y: 405, distance: 68.1
click at [271, 405] on span "$384.88" at bounding box center [273, 406] width 149 height 18
click at [914, 379] on div "Zip code 54017 Age [DEMOGRAPHIC_DATA] Tobacco No Family members 0 Edit Sorted b…" at bounding box center [532, 527] width 1065 height 1054
